Goal: Task Accomplishment & Management: Manage account settings

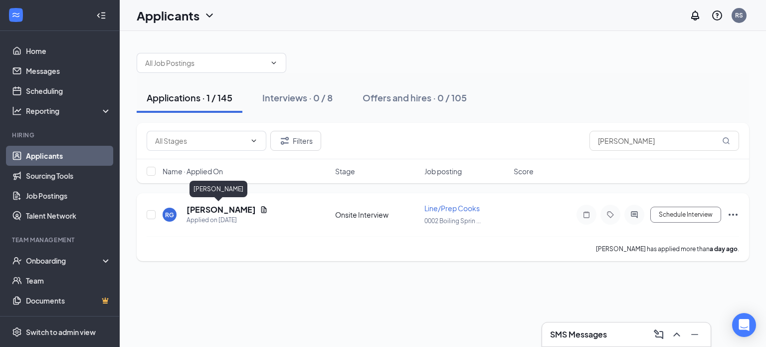
click at [209, 207] on h5 "[PERSON_NAME]" at bounding box center [221, 209] width 69 height 11
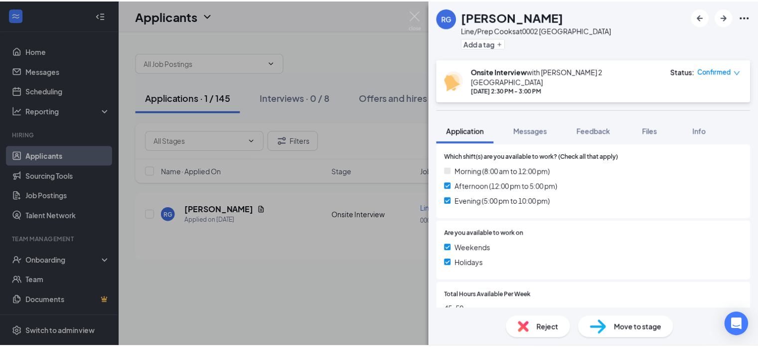
scroll to position [449, 0]
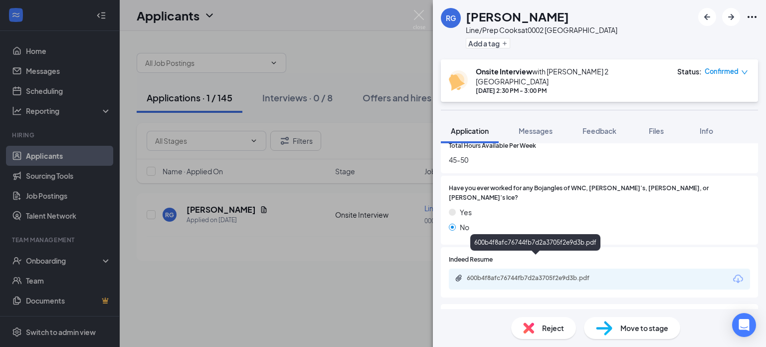
click at [543, 274] on div "600b4f8afc76744fb7d2a3705f2e9d3b.pdf" at bounding box center [537, 278] width 140 height 8
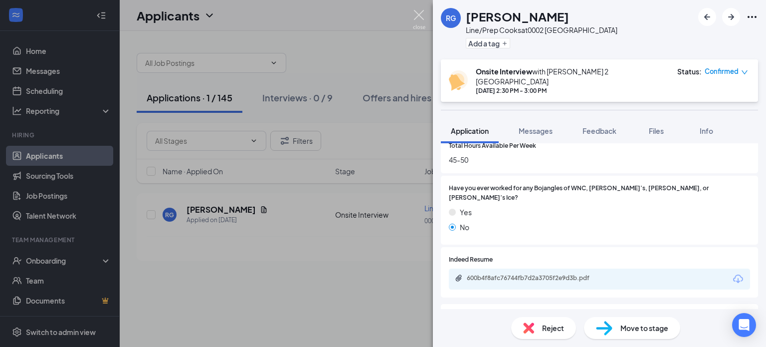
click at [417, 16] on img at bounding box center [419, 19] width 12 height 19
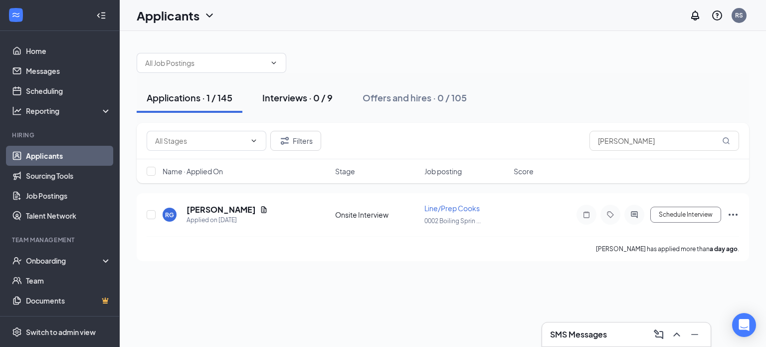
click at [301, 96] on div "Interviews · 0 / 9" at bounding box center [297, 97] width 70 height 12
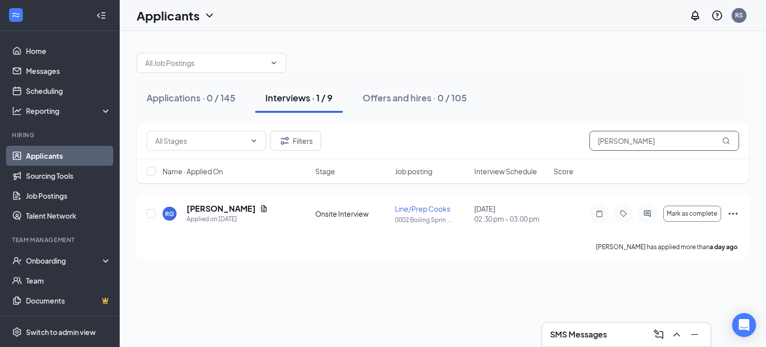
click at [634, 138] on input "[PERSON_NAME]" at bounding box center [664, 141] width 150 height 20
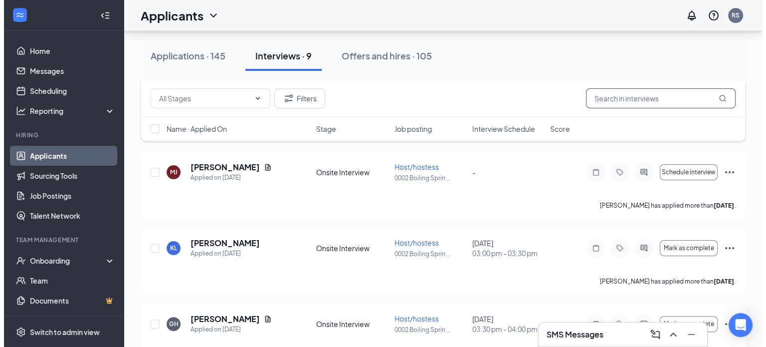
scroll to position [199, 0]
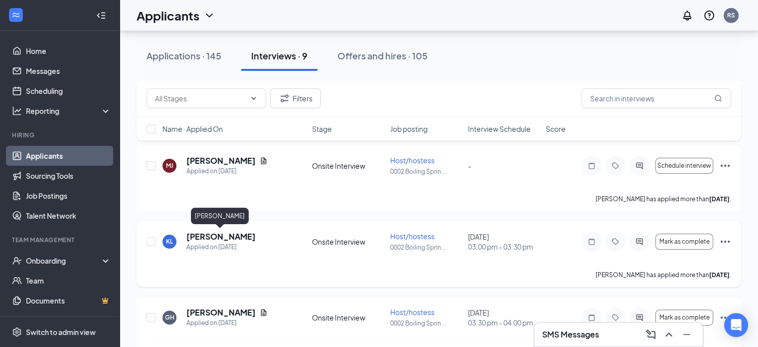
click at [236, 239] on h5 "[PERSON_NAME]" at bounding box center [221, 236] width 69 height 11
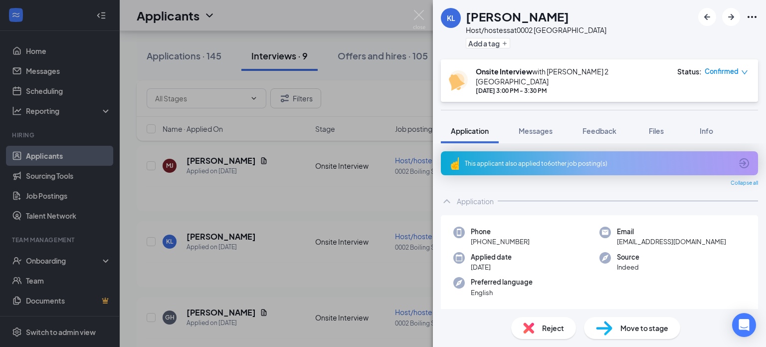
click at [426, 16] on div "[PERSON_NAME] Host/hostess at 0002 [GEOGRAPHIC_DATA] Add a tag Onsite Interview…" at bounding box center [383, 173] width 766 height 347
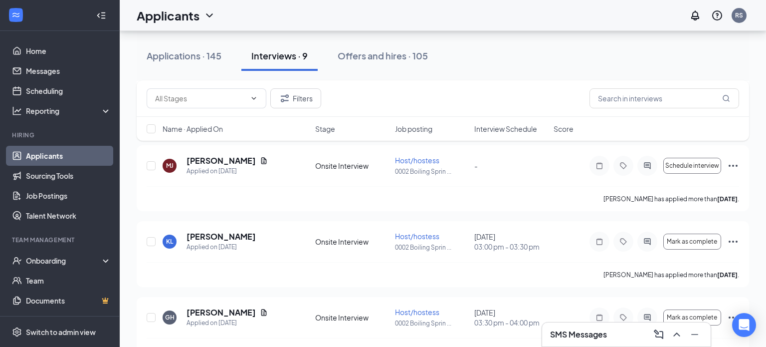
click at [419, 16] on div "Applicants RS" at bounding box center [443, 15] width 646 height 31
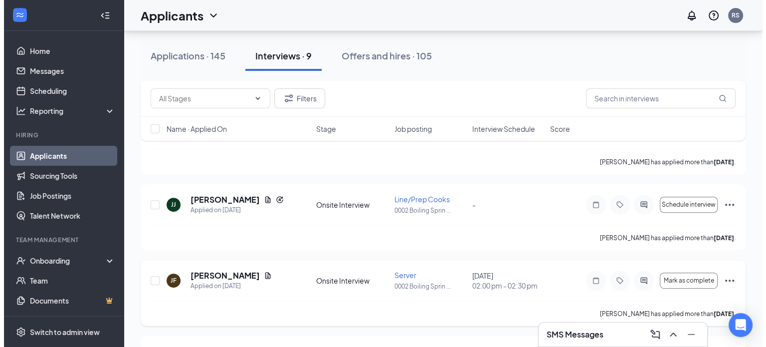
scroll to position [399, 0]
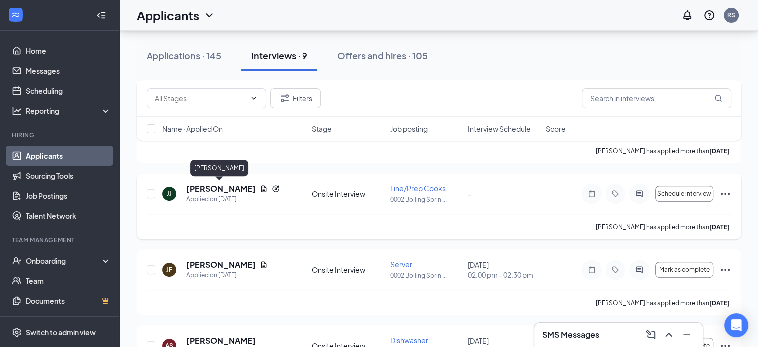
click at [215, 186] on h5 "[PERSON_NAME]" at bounding box center [221, 188] width 69 height 11
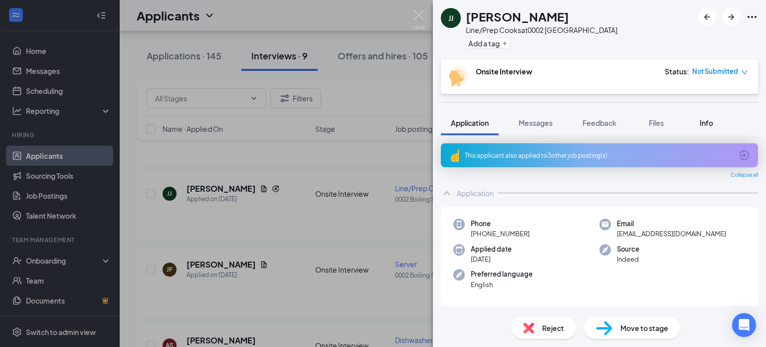
click at [716, 124] on div "Info" at bounding box center [706, 123] width 20 height 10
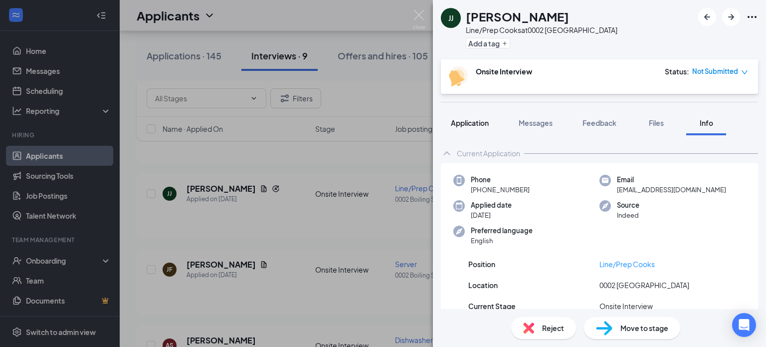
click at [453, 125] on span "Application" at bounding box center [470, 122] width 38 height 9
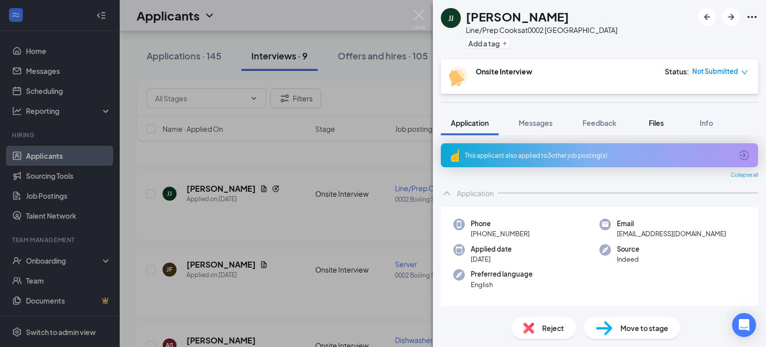
click at [658, 121] on span "Files" at bounding box center [656, 122] width 15 height 9
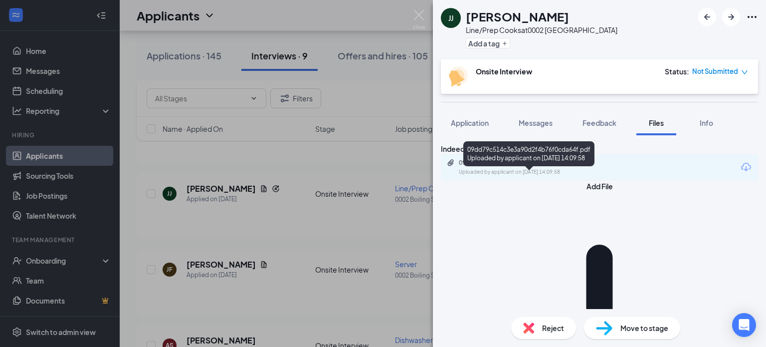
click at [543, 167] on div "09dd79c514c3e3a90d2f4b76f0cda64f.pdf" at bounding box center [529, 163] width 140 height 8
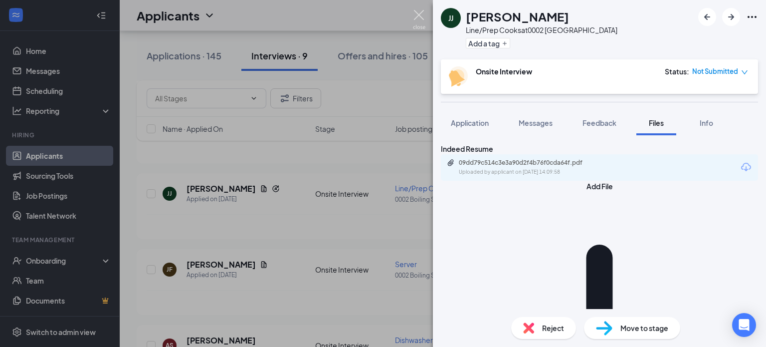
click at [420, 13] on img at bounding box center [419, 19] width 12 height 19
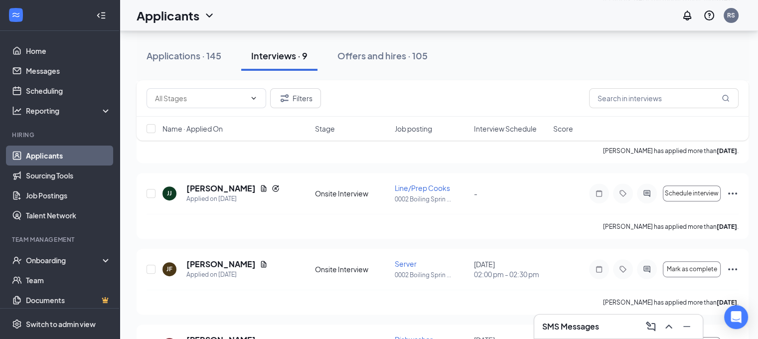
click at [523, 59] on div "Applications · 145 Interviews · 9 Offers and hires · 105" at bounding box center [443, 56] width 612 height 30
click at [515, 105] on div "Filters" at bounding box center [443, 98] width 592 height 20
click at [666, 332] on icon "ChevronUp" at bounding box center [669, 327] width 12 height 12
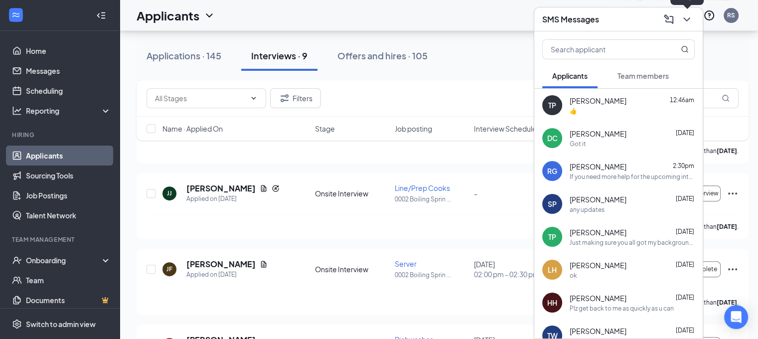
click at [684, 15] on icon "ChevronDown" at bounding box center [687, 19] width 12 height 12
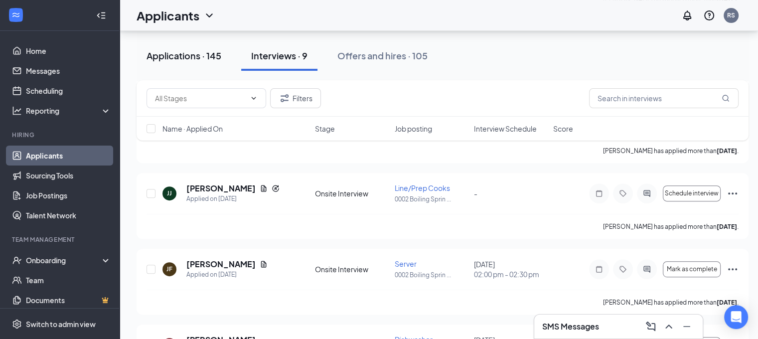
click at [188, 60] on div "Applications · 145" at bounding box center [184, 55] width 75 height 12
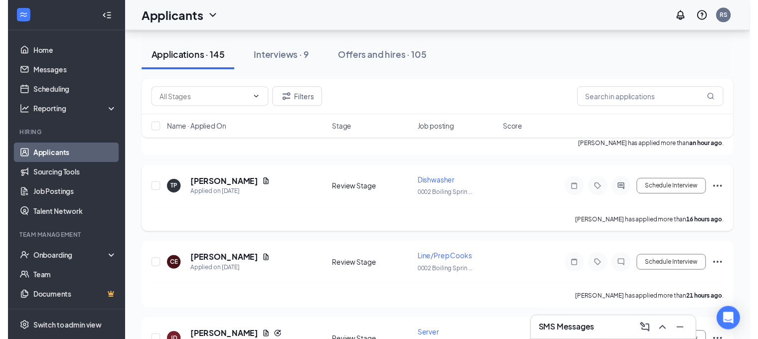
scroll to position [150, 0]
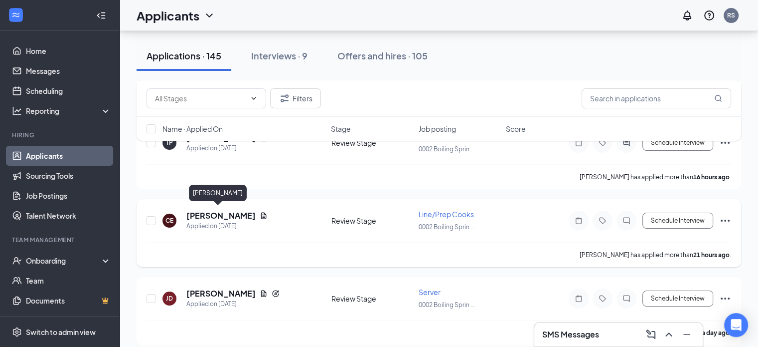
click at [215, 212] on h5 "[PERSON_NAME]" at bounding box center [221, 215] width 69 height 11
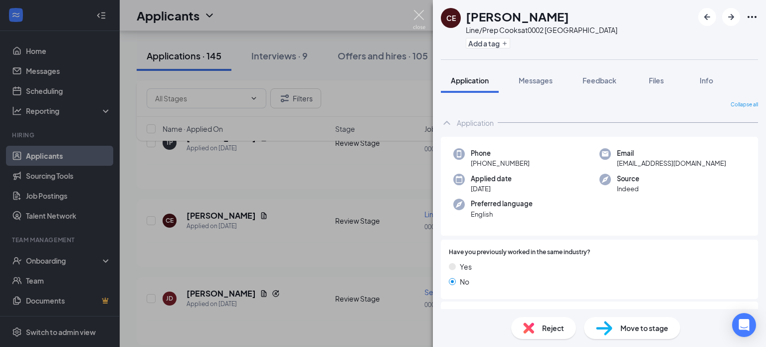
click at [419, 15] on img at bounding box center [419, 19] width 12 height 19
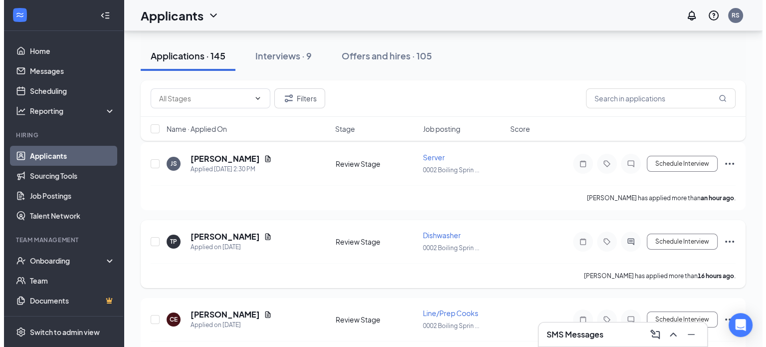
scroll to position [100, 0]
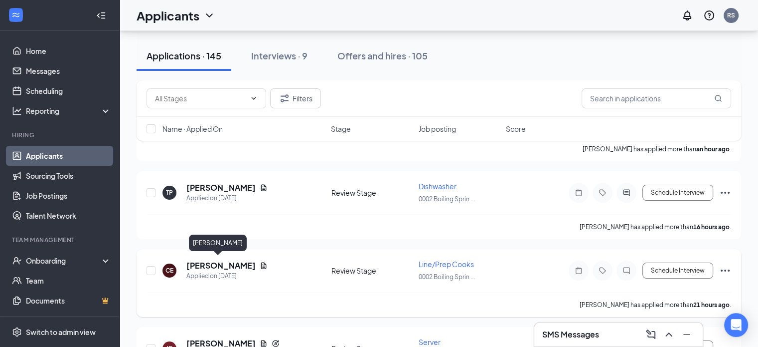
click at [207, 263] on h5 "[PERSON_NAME]" at bounding box center [221, 265] width 69 height 11
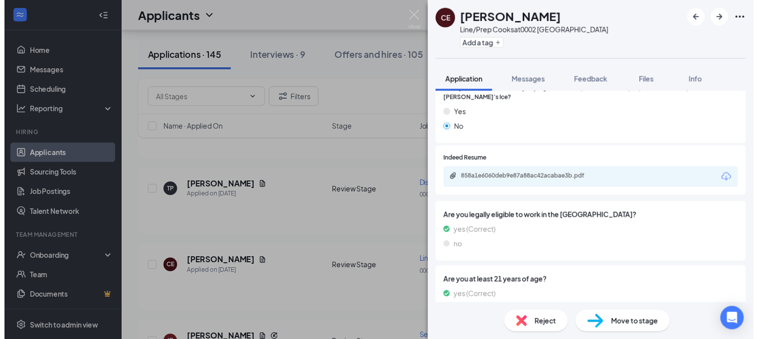
scroll to position [499, 0]
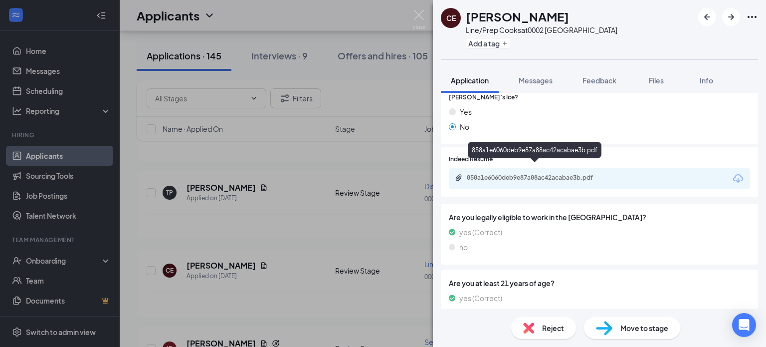
click at [561, 174] on div "858a1e6060deb9e87a88ac42acabae3b.pdf" at bounding box center [537, 178] width 140 height 8
click at [418, 14] on img at bounding box center [419, 19] width 12 height 19
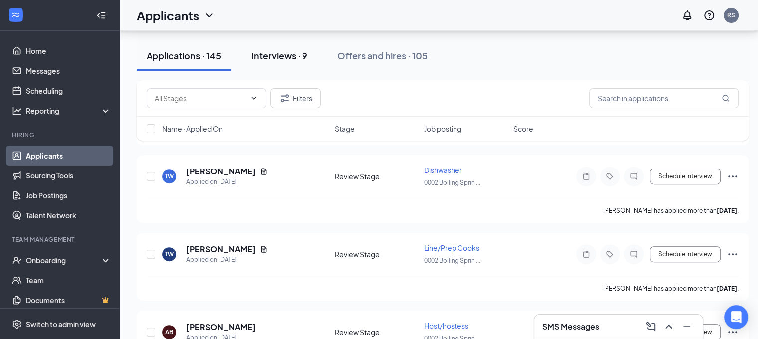
scroll to position [150, 0]
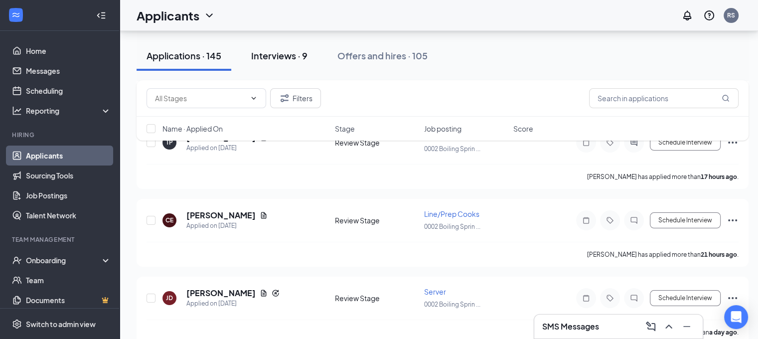
click at [283, 59] on div "Interviews · 9" at bounding box center [279, 55] width 56 height 12
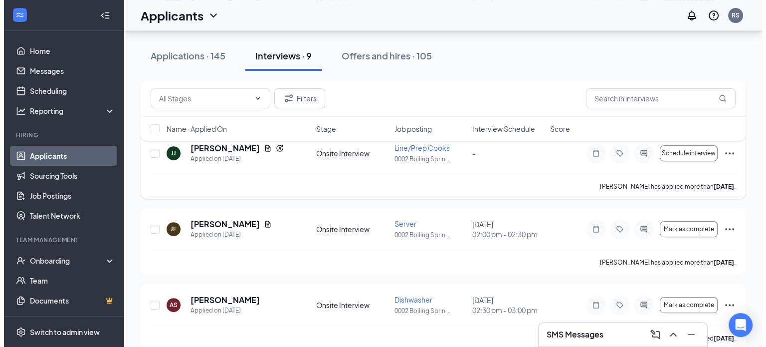
scroll to position [499, 0]
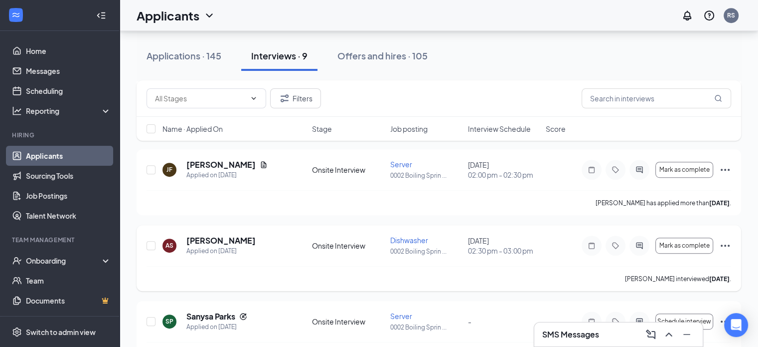
click at [726, 249] on icon "Ellipses" at bounding box center [726, 245] width 12 height 12
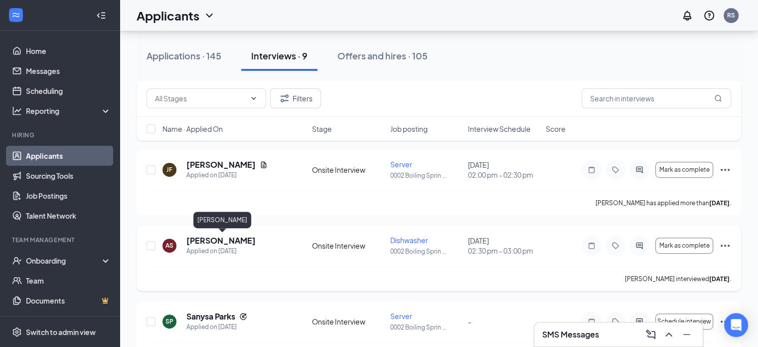
click at [256, 241] on h5 "[PERSON_NAME]" at bounding box center [221, 240] width 69 height 11
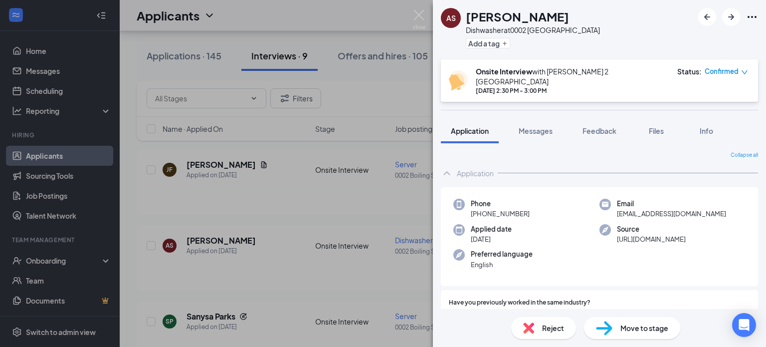
click at [753, 15] on icon "Ellipses" at bounding box center [752, 17] width 12 height 12
click at [612, 31] on div "AS [PERSON_NAME] Dishwasher at 0002 [GEOGRAPHIC_DATA] Add a tag" at bounding box center [599, 29] width 333 height 59
click at [419, 12] on img at bounding box center [419, 19] width 12 height 19
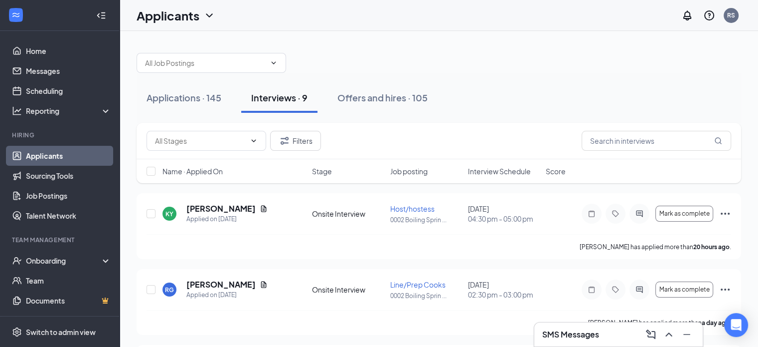
click at [590, 71] on div at bounding box center [439, 58] width 605 height 30
